Goal: Task Accomplishment & Management: Complete application form

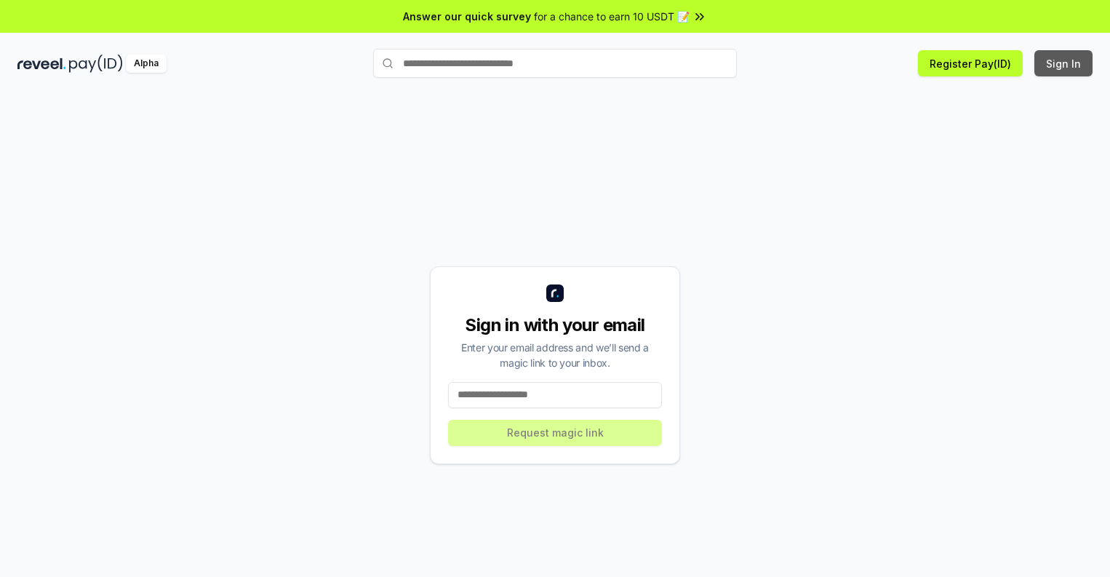
click at [1064, 63] on button "Sign In" at bounding box center [1064, 63] width 58 height 26
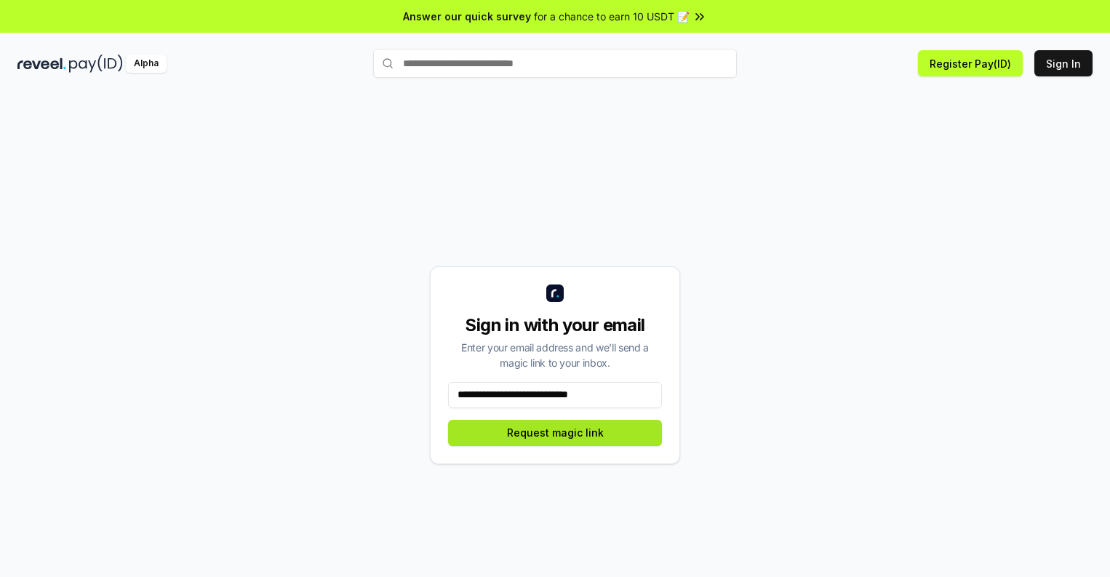
type input "**********"
click at [555, 432] on button "Request magic link" at bounding box center [555, 433] width 214 height 26
